Goal: Participate in discussion: Engage in conversation with other users on a specific topic

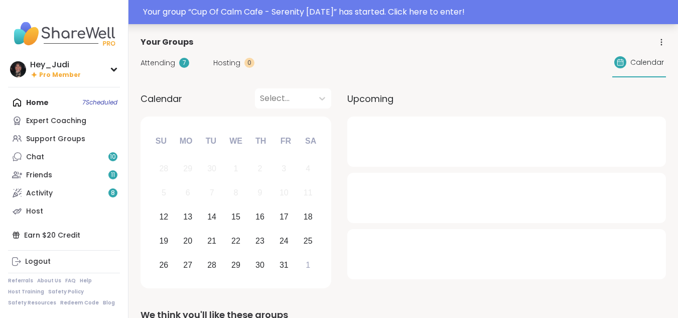
click at [357, 10] on div "Your group “ Cup Of Calm Cafe - Serenity [DATE] ” has started. Click here to en…" at bounding box center [407, 12] width 529 height 12
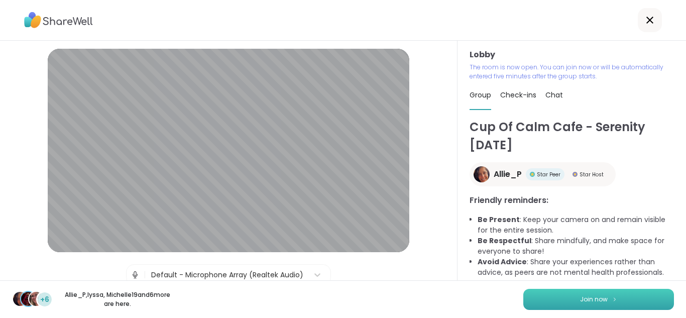
click at [623, 297] on button "Join now" at bounding box center [598, 299] width 151 height 21
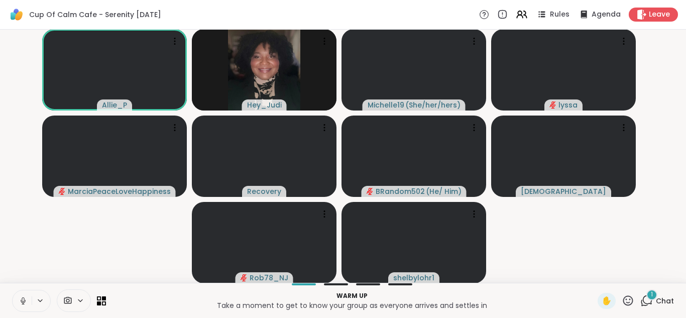
click at [22, 301] on icon at bounding box center [23, 300] width 9 height 9
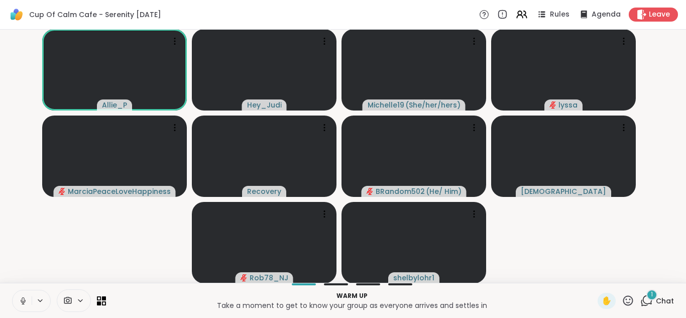
click at [23, 301] on icon at bounding box center [23, 299] width 3 height 5
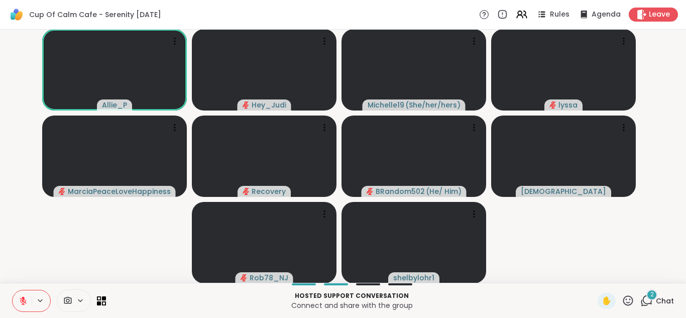
click at [640, 299] on icon at bounding box center [646, 300] width 13 height 13
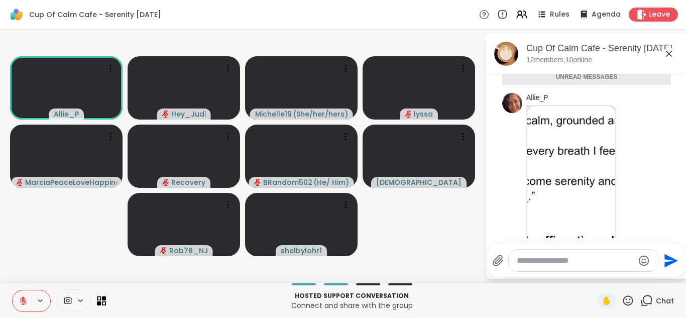
scroll to position [21, 0]
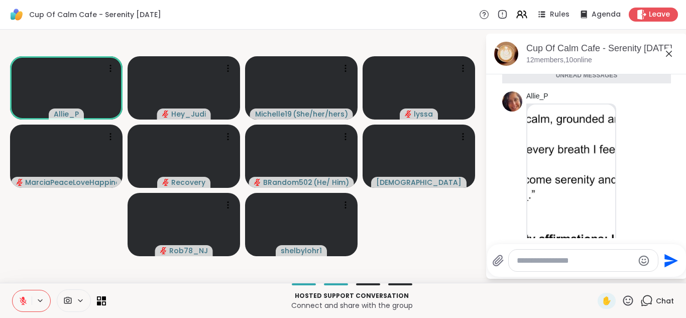
click at [553, 123] on img at bounding box center [571, 196] width 88 height 185
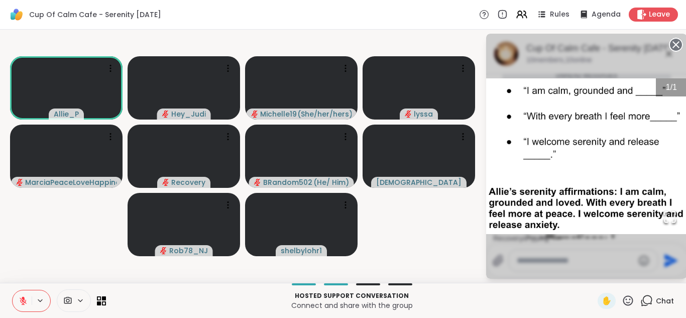
click at [23, 302] on icon at bounding box center [23, 300] width 9 height 9
click at [24, 300] on icon at bounding box center [24, 300] width 6 height 9
click at [673, 43] on circle at bounding box center [676, 45] width 12 height 12
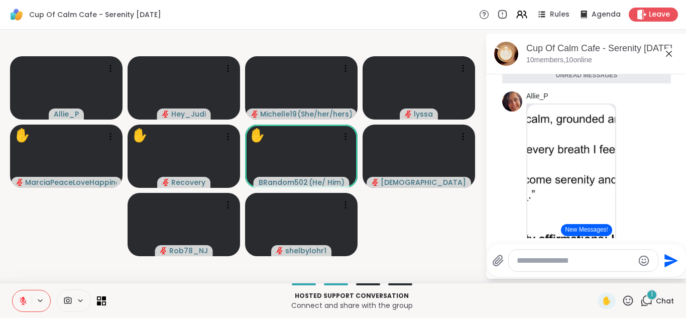
click at [668, 56] on icon at bounding box center [669, 54] width 12 height 12
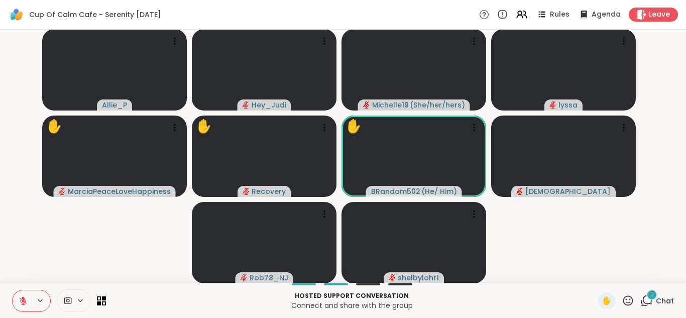
click at [646, 296] on div "1" at bounding box center [651, 294] width 11 height 11
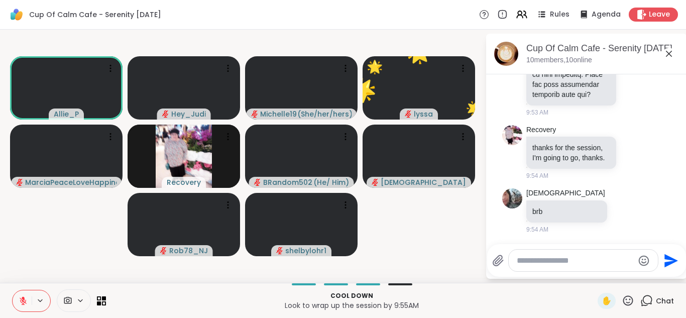
scroll to position [1732, 0]
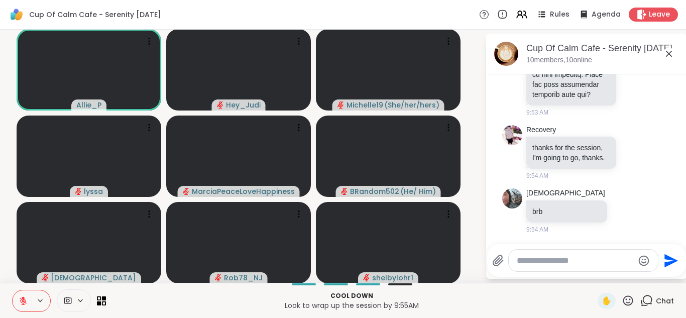
click at [609, 258] on textarea "Type your message" at bounding box center [575, 261] width 117 height 10
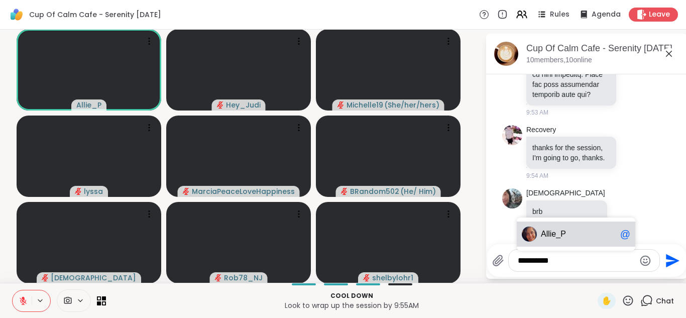
click at [571, 229] on span "Al lie_P" at bounding box center [578, 234] width 75 height 10
click at [580, 233] on span "Allie_P" at bounding box center [578, 234] width 75 height 10
type textarea "**********"
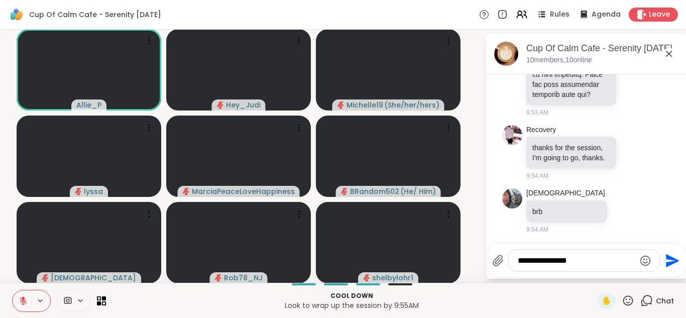
click at [640, 259] on icon "Emoji picker" at bounding box center [645, 260] width 11 height 11
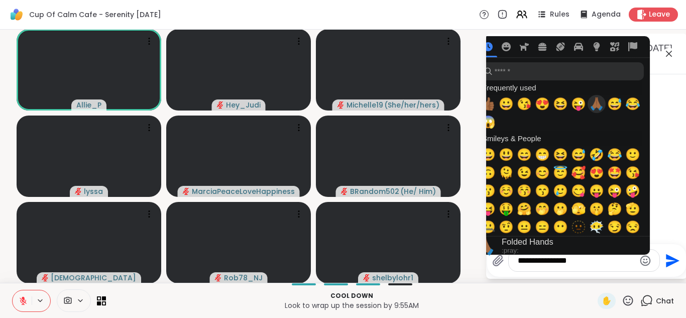
click at [589, 100] on span "🙏🏾" at bounding box center [596, 104] width 15 height 14
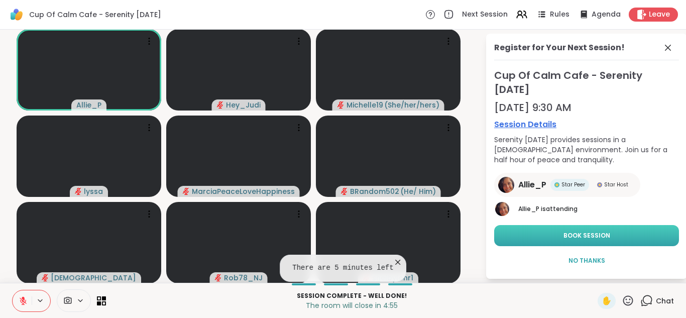
click at [599, 233] on button "Book Session" at bounding box center [586, 235] width 185 height 21
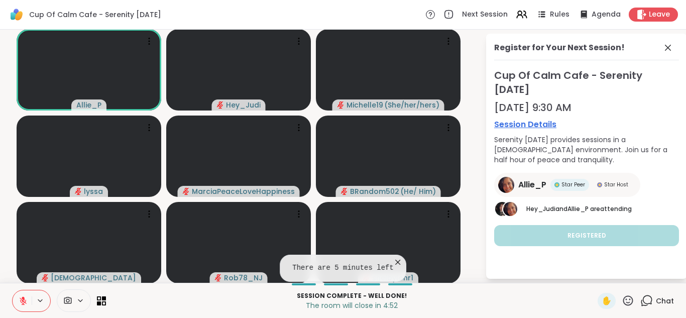
click at [640, 300] on icon at bounding box center [646, 300] width 13 height 13
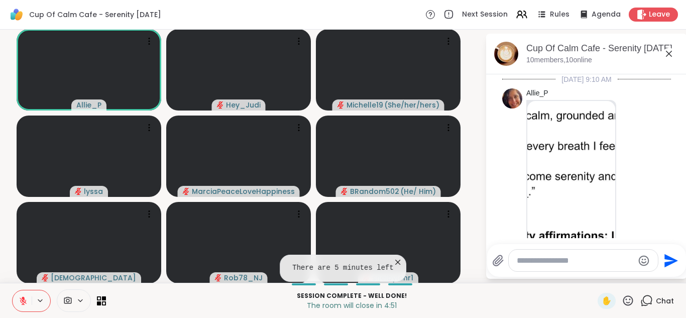
scroll to position [1721, 0]
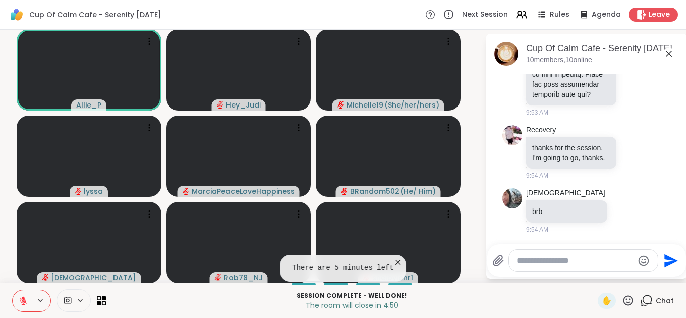
click at [596, 258] on textarea "Type your message" at bounding box center [575, 261] width 117 height 10
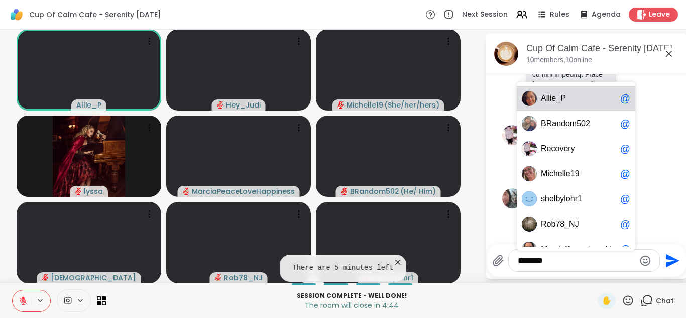
click at [560, 103] on span "P" at bounding box center [563, 98] width 6 height 10
type textarea "**********"
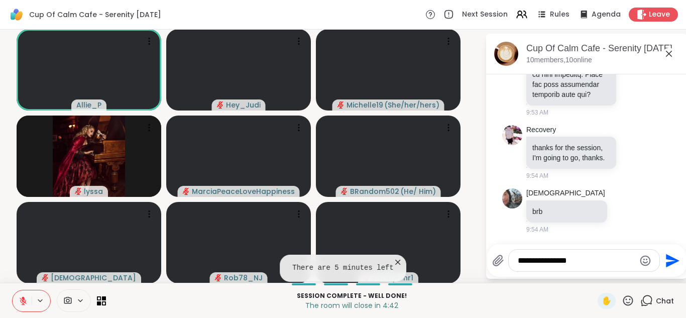
click at [639, 260] on icon "Emoji picker" at bounding box center [645, 261] width 12 height 12
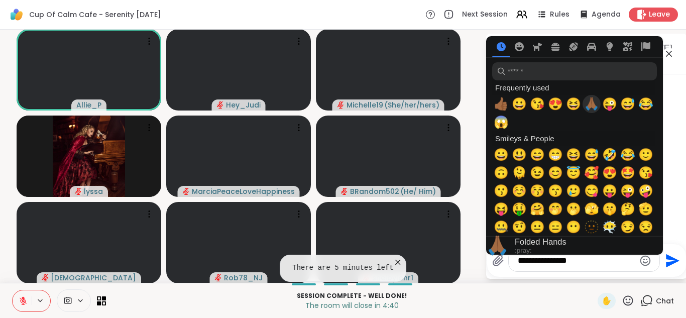
click at [585, 106] on span "🙏🏾" at bounding box center [591, 104] width 15 height 14
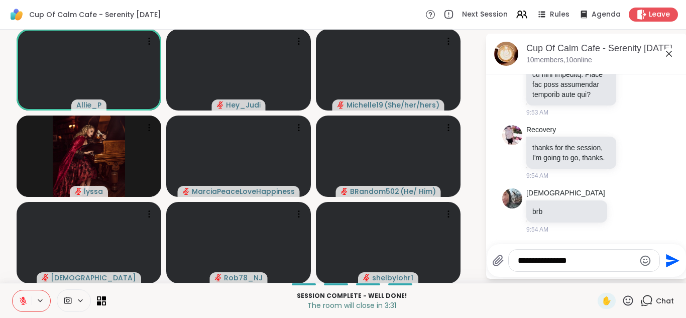
click at [666, 259] on icon "Send" at bounding box center [673, 261] width 14 height 14
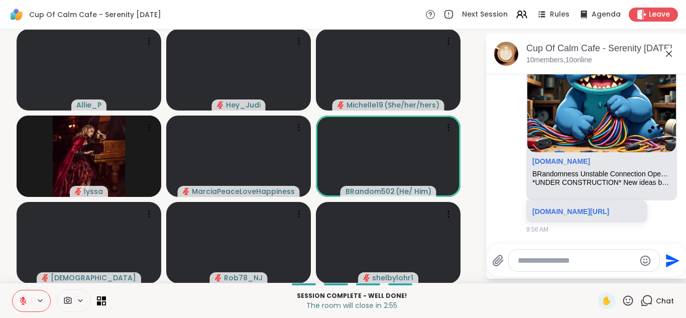
scroll to position [2010, 0]
click at [571, 207] on link "sharewellnow.com/session/50ee09fa-e9de-49c3-84bb-c23ba8ee05ea" at bounding box center [570, 211] width 77 height 8
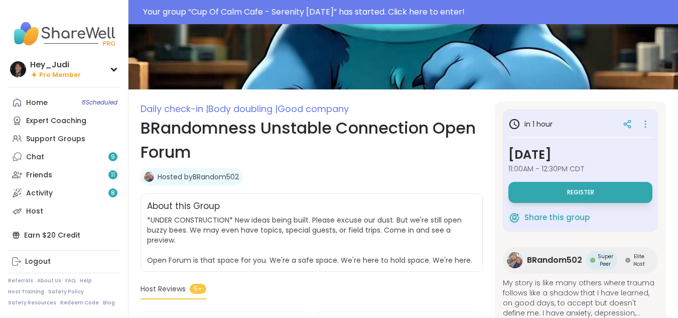
scroll to position [70, 0]
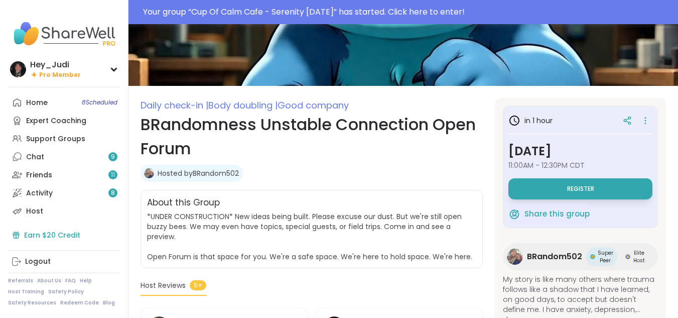
click at [47, 233] on div "Earn $20 Credit" at bounding box center [64, 235] width 112 height 18
click at [44, 120] on div "Expert Coaching" at bounding box center [56, 121] width 60 height 10
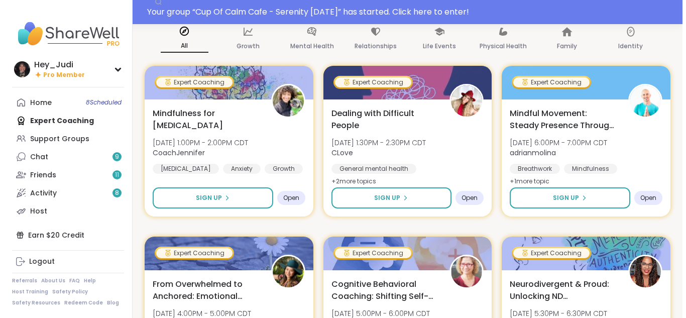
scroll to position [116, 0]
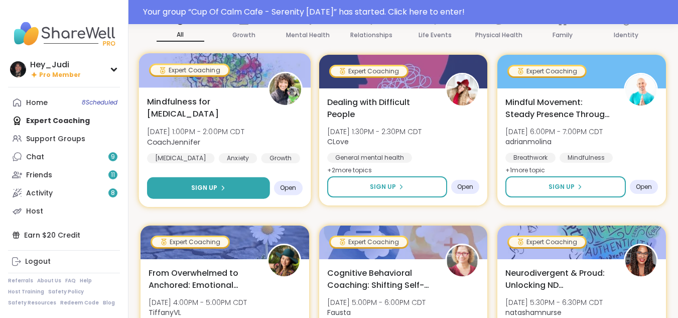
click at [225, 185] on button "Sign Up" at bounding box center [208, 188] width 122 height 22
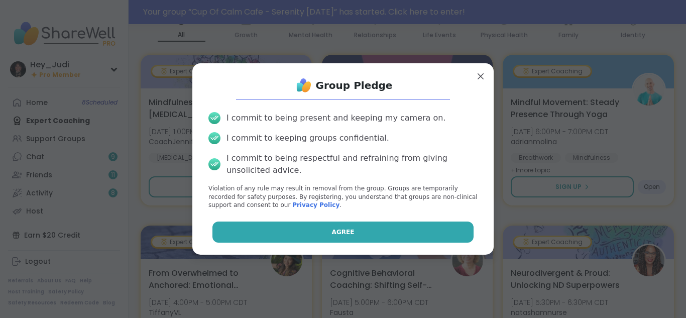
click at [315, 231] on button "Agree" at bounding box center [343, 231] width 262 height 21
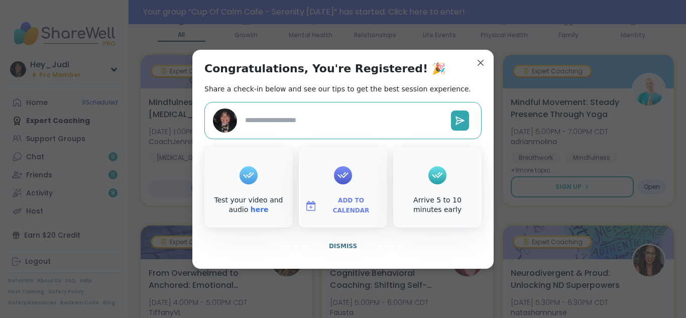
click at [328, 209] on span "Add to Calendar" at bounding box center [351, 206] width 60 height 20
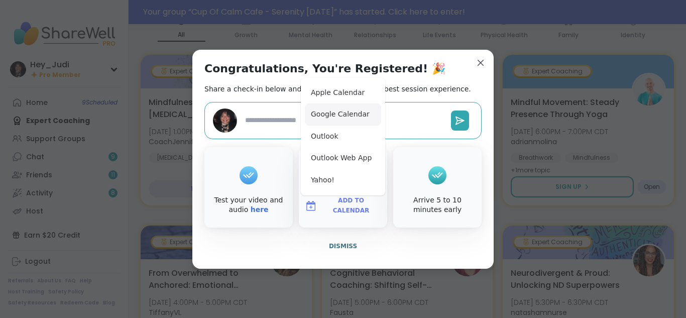
click at [321, 112] on button "Google Calendar" at bounding box center [343, 114] width 76 height 22
type textarea "*"
